Goal: Task Accomplishment & Management: Use online tool/utility

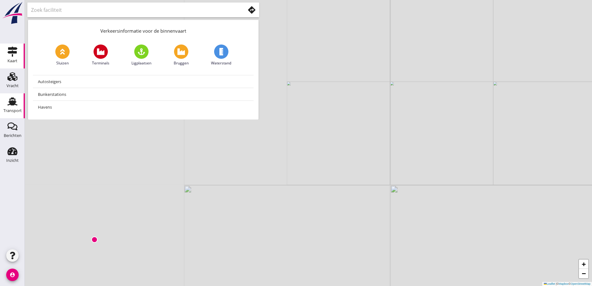
click at [17, 104] on div "Transport" at bounding box center [12, 101] width 15 height 10
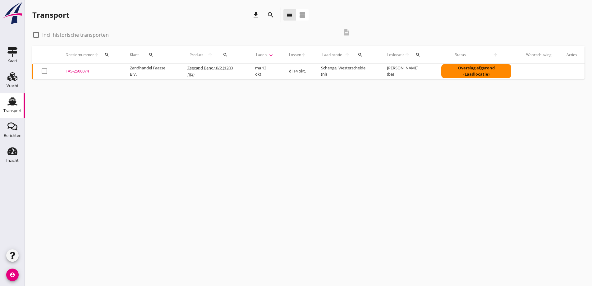
click at [67, 74] on div "FAS-2506074" at bounding box center [90, 71] width 49 height 6
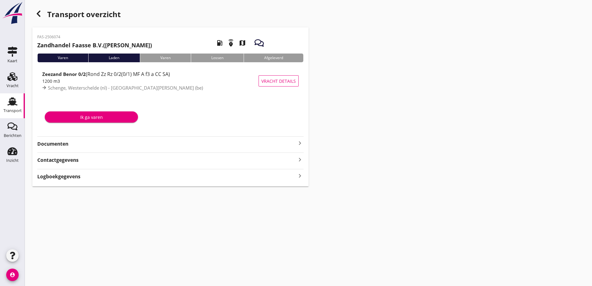
click at [55, 144] on strong "Documenten" at bounding box center [166, 143] width 259 height 7
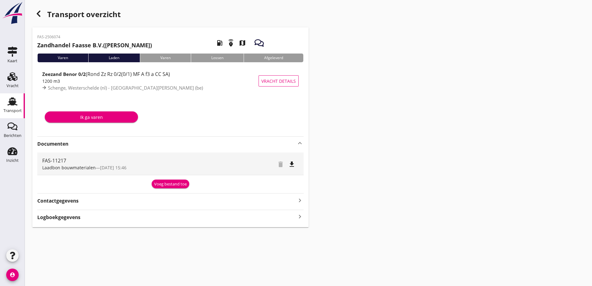
click at [168, 188] on button "Voeg bestand toe" at bounding box center [171, 183] width 38 height 9
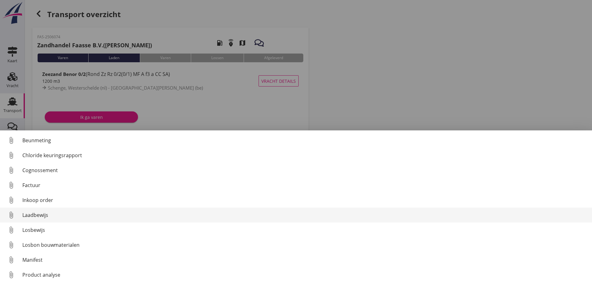
click at [29, 243] on div "Losbon bouwmaterialen" at bounding box center [304, 244] width 565 height 7
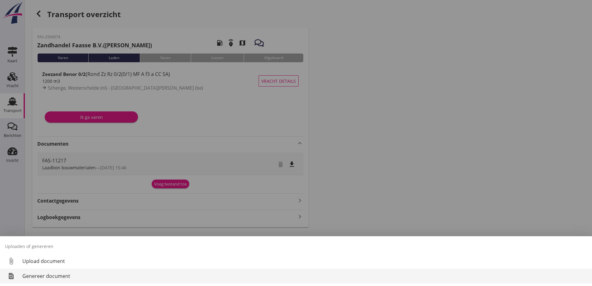
click at [38, 276] on div "Genereer document" at bounding box center [304, 275] width 565 height 7
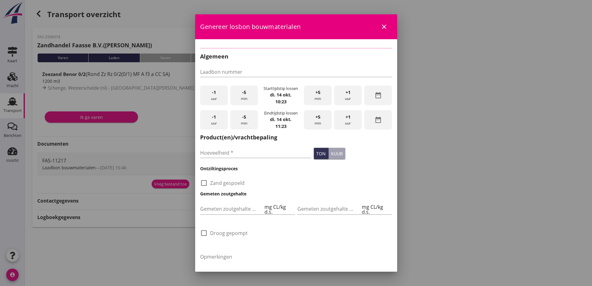
type input "FAS-11217"
type input "1200"
checkbox input "true"
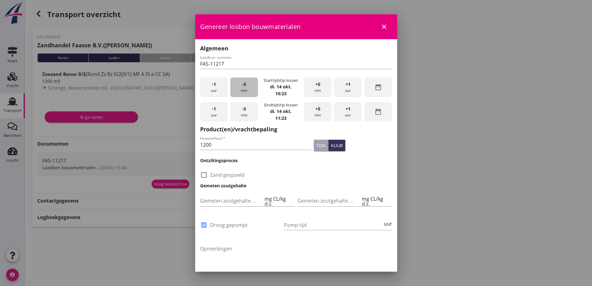
click at [237, 86] on div "-5 min" at bounding box center [244, 87] width 28 height 20
click at [318, 92] on div "+5 min" at bounding box center [318, 87] width 28 height 20
click at [316, 111] on span "+5" at bounding box center [318, 108] width 5 height 7
click at [338, 107] on div "+1 uur" at bounding box center [348, 112] width 28 height 20
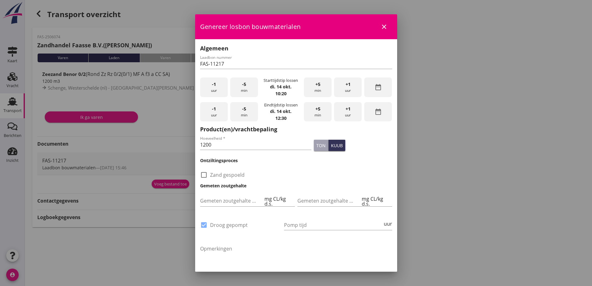
click at [338, 106] on div "+1 uur" at bounding box center [348, 112] width 28 height 20
click at [218, 107] on div "-1 uur" at bounding box center [214, 112] width 28 height 20
click at [316, 110] on span "+5" at bounding box center [318, 108] width 5 height 7
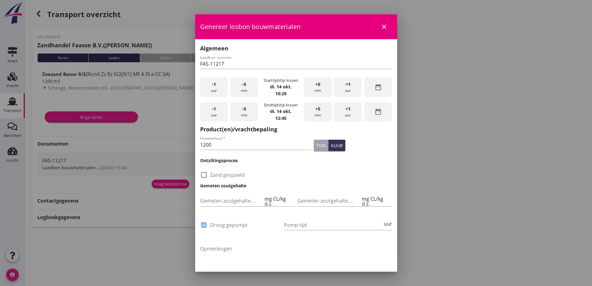
click at [316, 110] on span "+5" at bounding box center [318, 108] width 5 height 7
drag, startPoint x: 223, startPoint y: 146, endPoint x: 299, endPoint y: 145, distance: 75.9
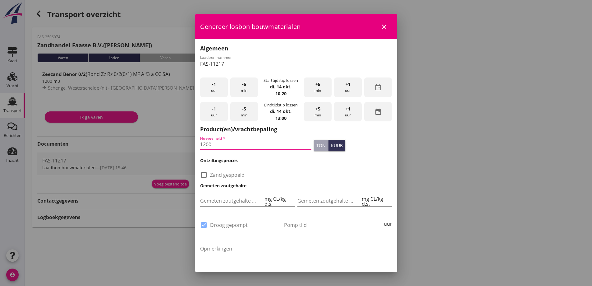
click at [189, 150] on div "2025 [DATE] chevron_left [DATE] chevron_right M D W D V Z Z 1 2 3 4 5 6 7 8 9 1…" at bounding box center [296, 143] width 592 height 286
click at [317, 144] on div "ton" at bounding box center [321, 145] width 9 height 7
type input "2011"
click at [306, 225] on input "Pomp tijd" at bounding box center [333, 225] width 99 height 10
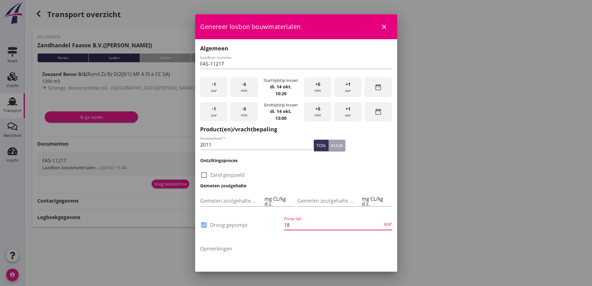
type input "18"
click at [457, 133] on div at bounding box center [296, 143] width 592 height 286
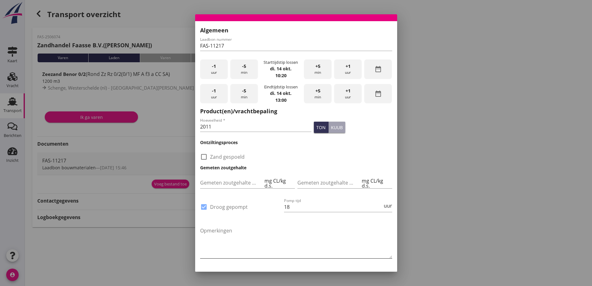
scroll to position [37, 0]
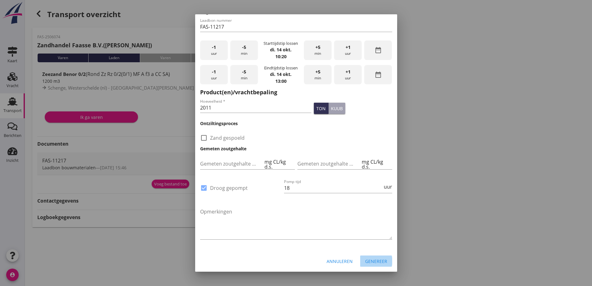
click at [383, 262] on button "Genereer" at bounding box center [376, 260] width 32 height 11
